Goal: Information Seeking & Learning: Find specific page/section

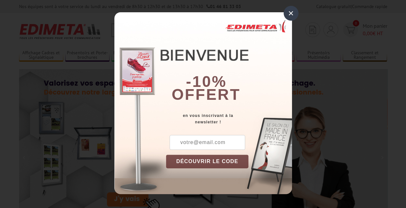
click at [291, 16] on div "×" at bounding box center [291, 13] width 15 height 15
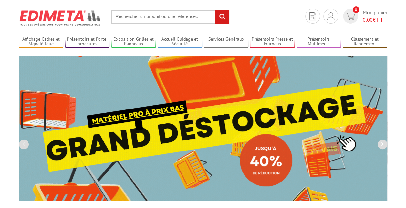
scroll to position [1, 0]
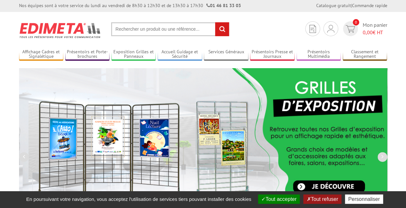
click at [138, 35] on input "text" at bounding box center [170, 29] width 118 height 14
click at [138, 30] on input "text" at bounding box center [170, 29] width 118 height 14
paste input "Bonjour à tous, Cette semaine, nous célébrons ensemble la Semaine du Développem…"
type input "Bonjour à tous, Cette semaine, nous célébrons ensemble la Semaine du Développem…"
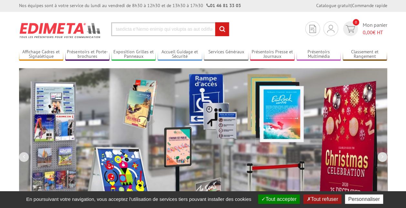
scroll to position [0, 0]
drag, startPoint x: 211, startPoint y: 26, endPoint x: -1, endPoint y: 10, distance: 212.5
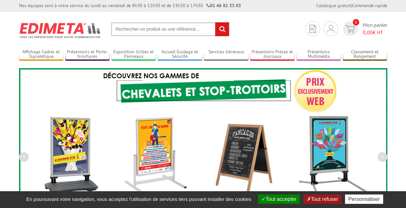
click at [142, 30] on input "text" at bounding box center [170, 29] width 118 height 14
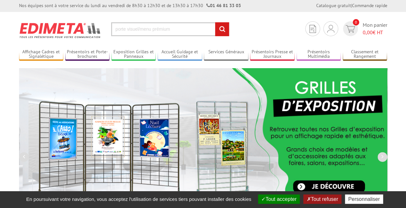
type input "porte visuel/menu prémium"
click at [215, 22] on input "rechercher" at bounding box center [222, 29] width 14 height 14
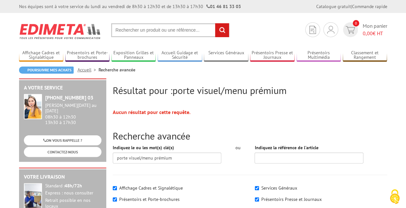
click at [192, 29] on input "text" at bounding box center [170, 30] width 118 height 14
click at [202, 30] on input "text" at bounding box center [170, 30] width 118 height 14
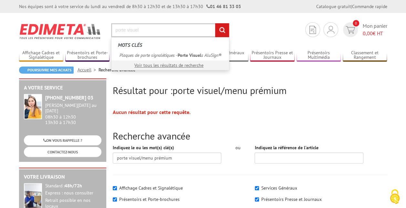
type input "porte visuel"
click at [215, 23] on input "rechercher" at bounding box center [222, 30] width 14 height 14
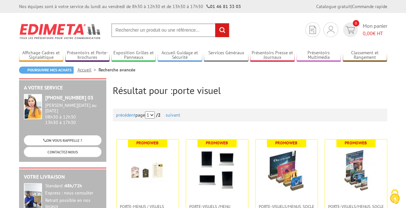
click at [182, 33] on input "text" at bounding box center [170, 30] width 118 height 14
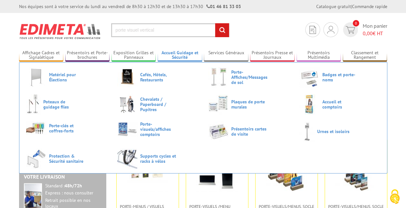
type input "porte visuel vertical"
click at [215, 23] on input "rechercher" at bounding box center [222, 30] width 14 height 14
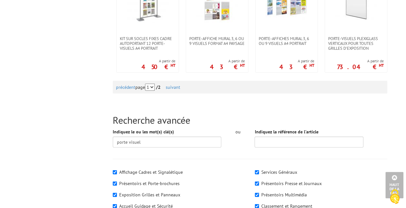
scroll to position [743, 0]
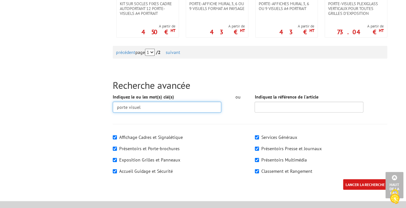
drag, startPoint x: 191, startPoint y: 101, endPoint x: -1, endPoint y: 120, distance: 193.4
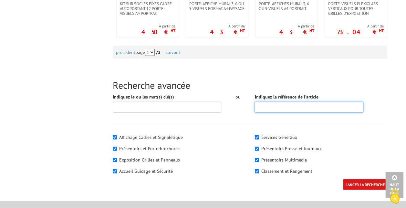
click at [312, 102] on input "Indiquez la référence de l'article" at bounding box center [309, 107] width 109 height 11
type input "407721"
click at [343, 179] on input "LANCER LA RECHERCHE" at bounding box center [365, 184] width 44 height 11
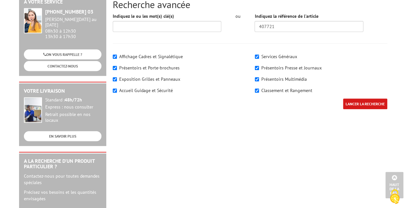
scroll to position [65, 0]
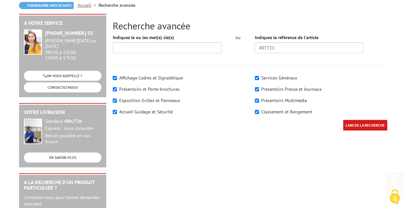
click at [353, 123] on input "LANCER LA RECHERCHE" at bounding box center [365, 125] width 44 height 11
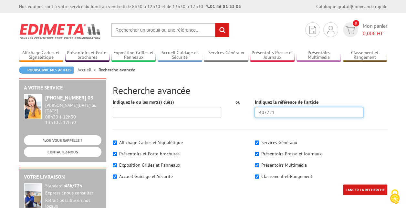
click at [345, 114] on input "407721" at bounding box center [309, 112] width 109 height 11
type input "407723"
click at [343, 184] on input "LANCER LA RECHERCHE" at bounding box center [365, 189] width 44 height 11
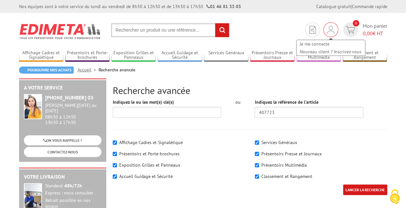
click at [333, 32] on img at bounding box center [330, 30] width 7 height 8
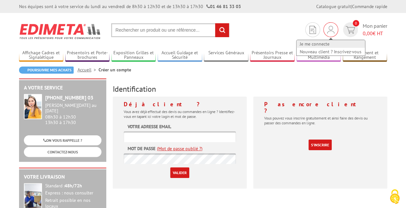
click at [328, 42] on link "Je me connecte" at bounding box center [331, 44] width 68 height 8
click at [178, 136] on input "text" at bounding box center [180, 136] width 112 height 11
type input "dir.parisexpo@eklohotels.com"
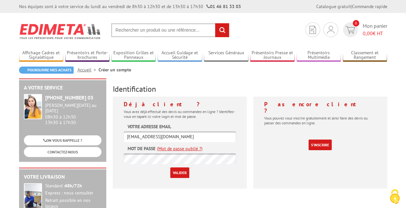
drag, startPoint x: 194, startPoint y: 132, endPoint x: 124, endPoint y: 119, distance: 70.6
click at [124, 119] on div "Déjà client ? Vous avez déjà effectué des devis ou commandes en ligne ? Identif…" at bounding box center [180, 143] width 134 height 92
click at [150, 134] on input "text" at bounding box center [180, 136] width 112 height 11
click at [129, 103] on h4 "Déjà client ?" at bounding box center [180, 104] width 112 height 6
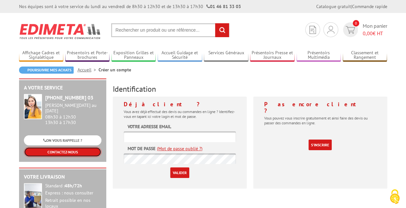
click at [77, 148] on link "CONTACTEZ-NOUS" at bounding box center [63, 152] width 78 height 10
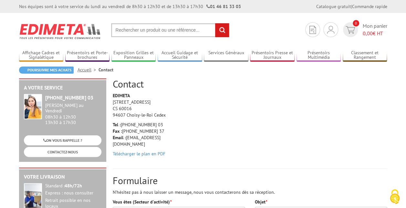
drag, startPoint x: 112, startPoint y: 103, endPoint x: 164, endPoint y: 118, distance: 53.9
click at [164, 118] on p "EDIMETA [STREET_ADDRESS]" at bounding box center [143, 105] width 61 height 26
copy p "[STREET_ADDRESS]"
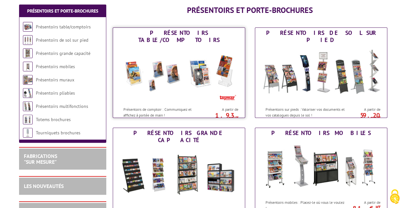
scroll to position [65, 0]
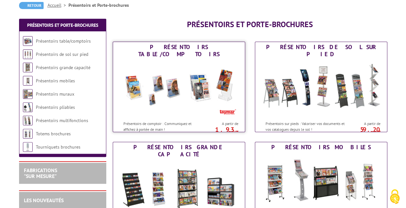
click at [221, 70] on img at bounding box center [179, 88] width 120 height 58
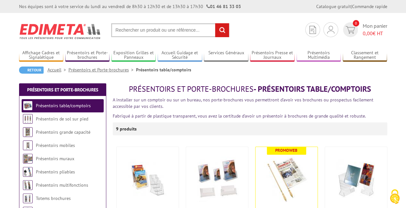
drag, startPoint x: 166, startPoint y: 29, endPoint x: 173, endPoint y: 31, distance: 7.2
click at [171, 29] on input "text" at bounding box center [170, 30] width 118 height 14
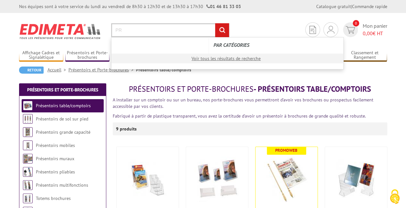
type input "P"
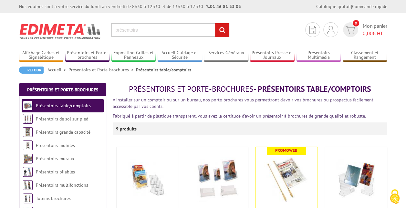
click at [170, 27] on input "présentoirs" at bounding box center [170, 30] width 118 height 14
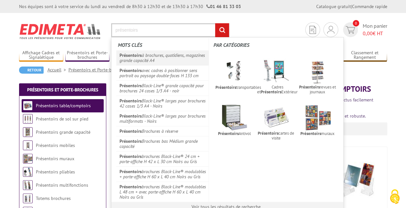
type input "présentoirs"
click at [191, 57] on link "Présentoirs à brochures, quotidiens, magazines grande capacité A4" at bounding box center [162, 57] width 93 height 15
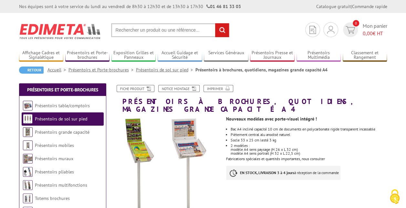
click at [183, 25] on input "text" at bounding box center [170, 30] width 118 height 14
